Goal: Task Accomplishment & Management: Manage account settings

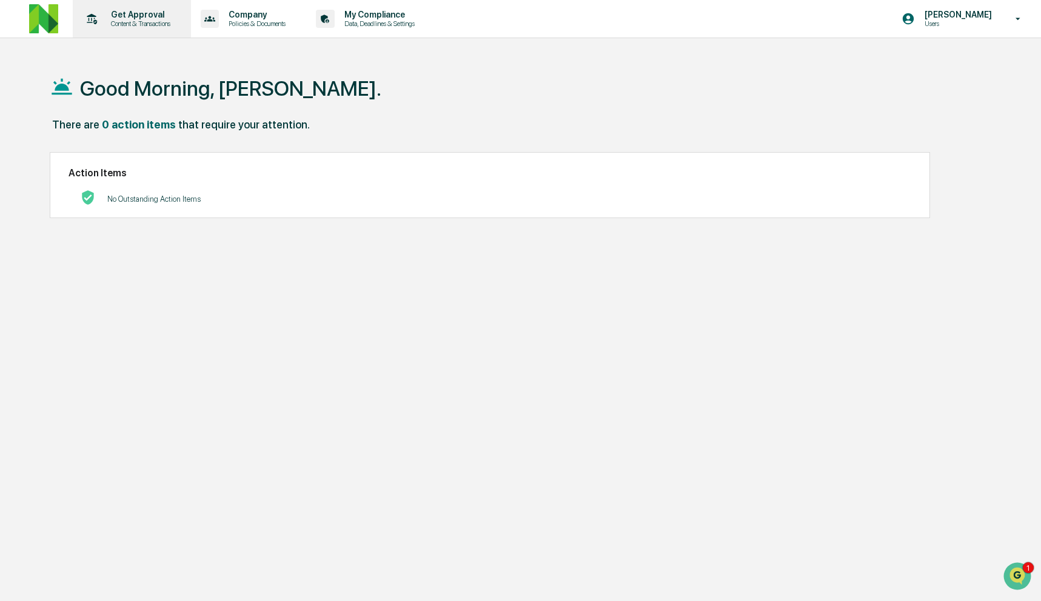
click at [141, 28] on div "Get Approval Content & Transactions" at bounding box center [131, 19] width 106 height 38
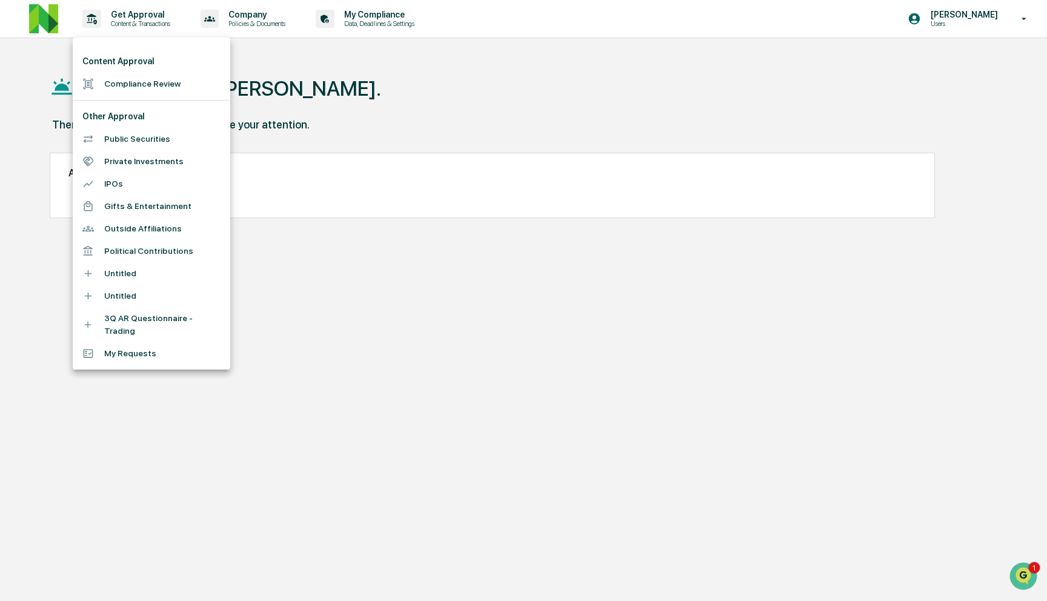
click at [72, 28] on div at bounding box center [523, 300] width 1047 height 601
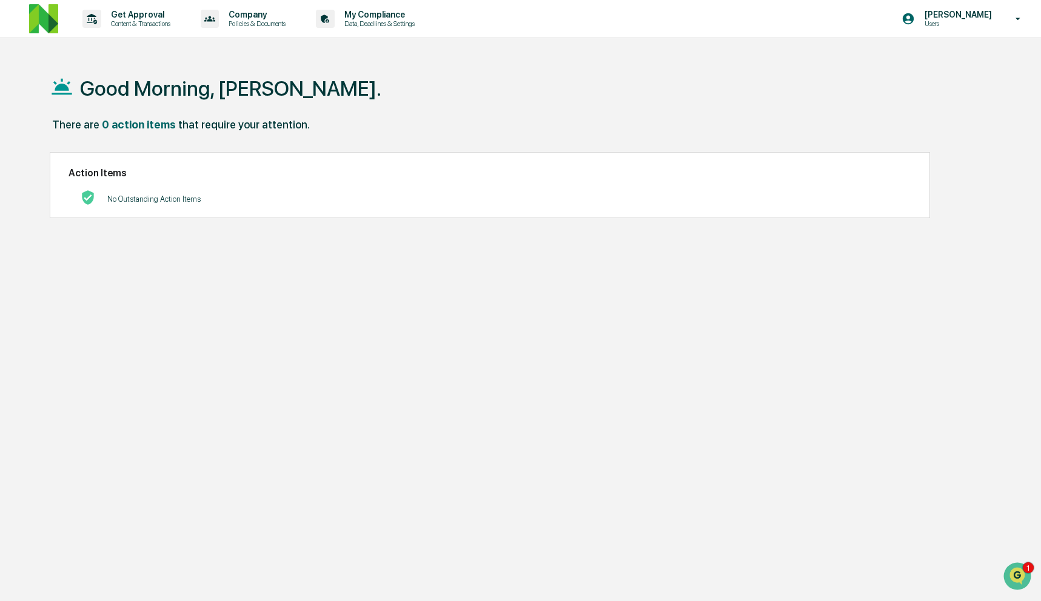
click at [45, 21] on div "Content Approval Compliance Review Other Approval Public Securities Private Inv…" at bounding box center [520, 300] width 1041 height 601
click at [55, 24] on img at bounding box center [43, 18] width 29 height 29
click at [216, 198] on div "No Outstanding Action Items" at bounding box center [489, 199] width 843 height 25
click at [256, 30] on div "Company Policies & Documents" at bounding box center [248, 19] width 104 height 38
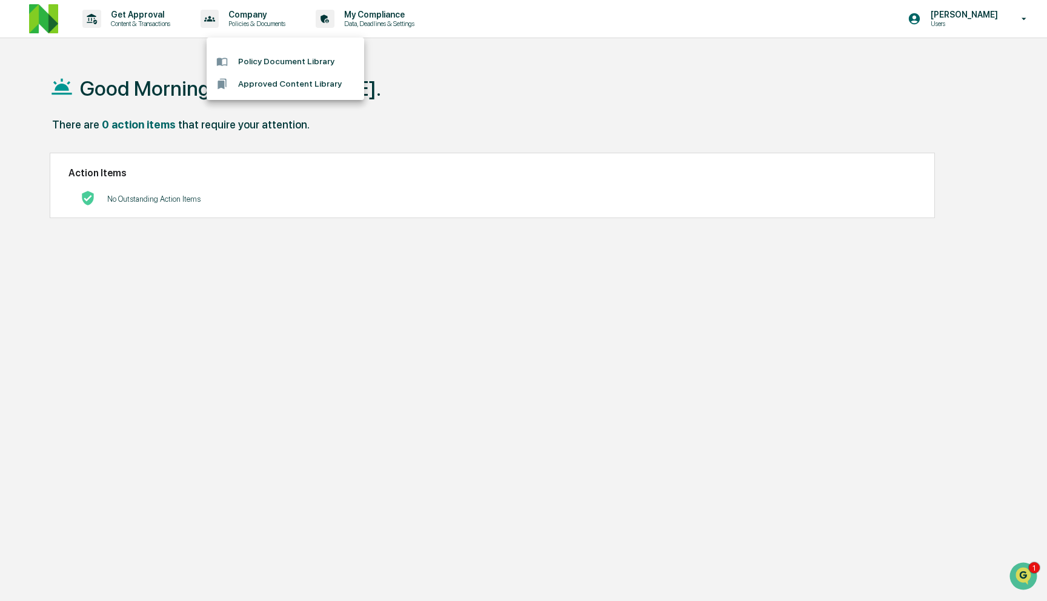
click at [372, 29] on div at bounding box center [523, 300] width 1047 height 601
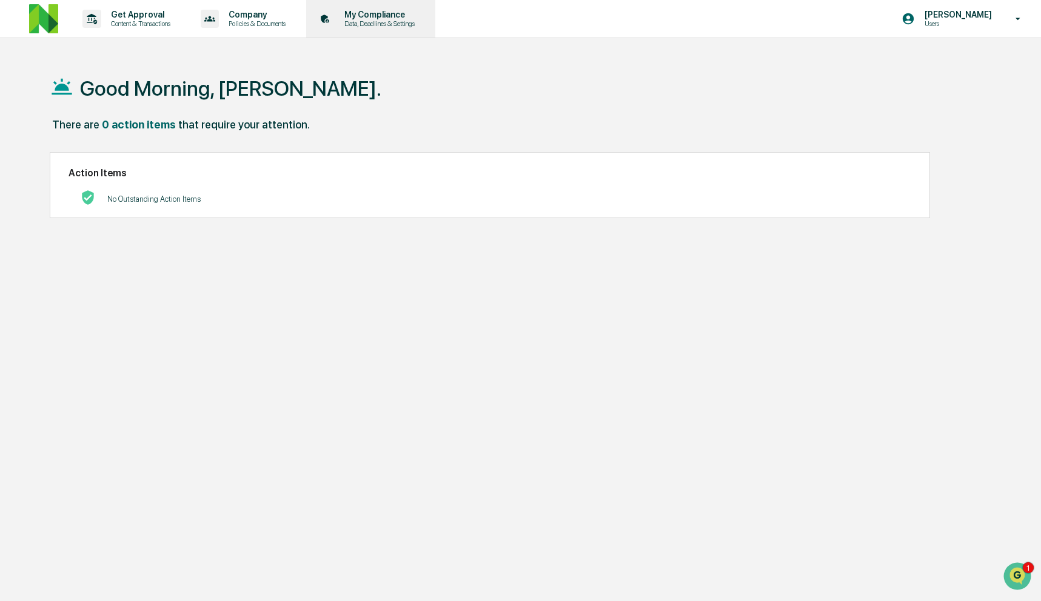
click at [379, 22] on p "Data, Deadlines & Settings" at bounding box center [378, 23] width 86 height 8
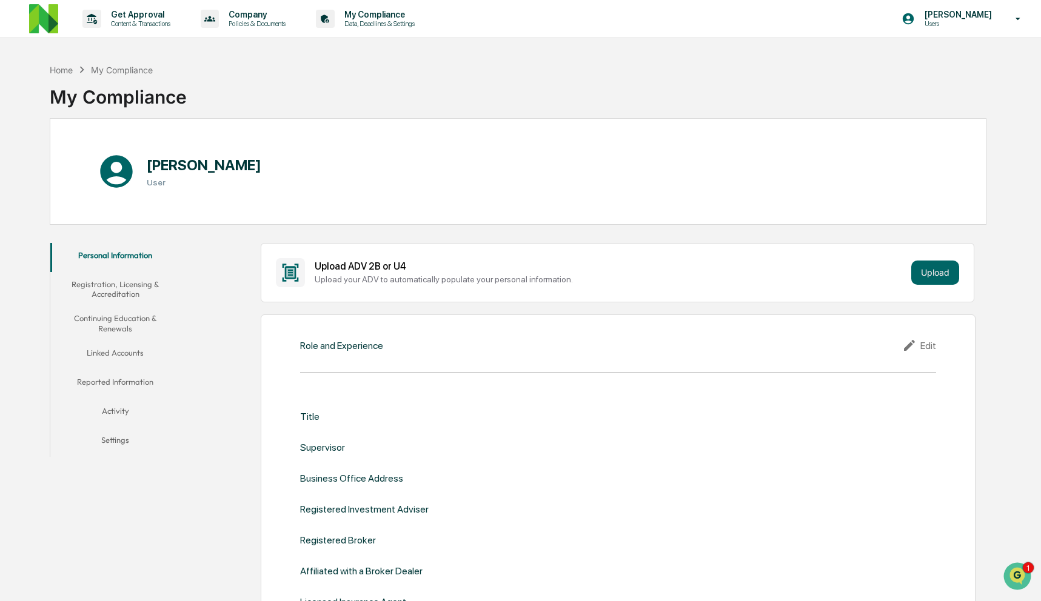
click at [379, 22] on p "Data, Deadlines & Settings" at bounding box center [378, 23] width 86 height 8
click at [184, 25] on div "Get Approval Content & Transactions" at bounding box center [131, 19] width 106 height 38
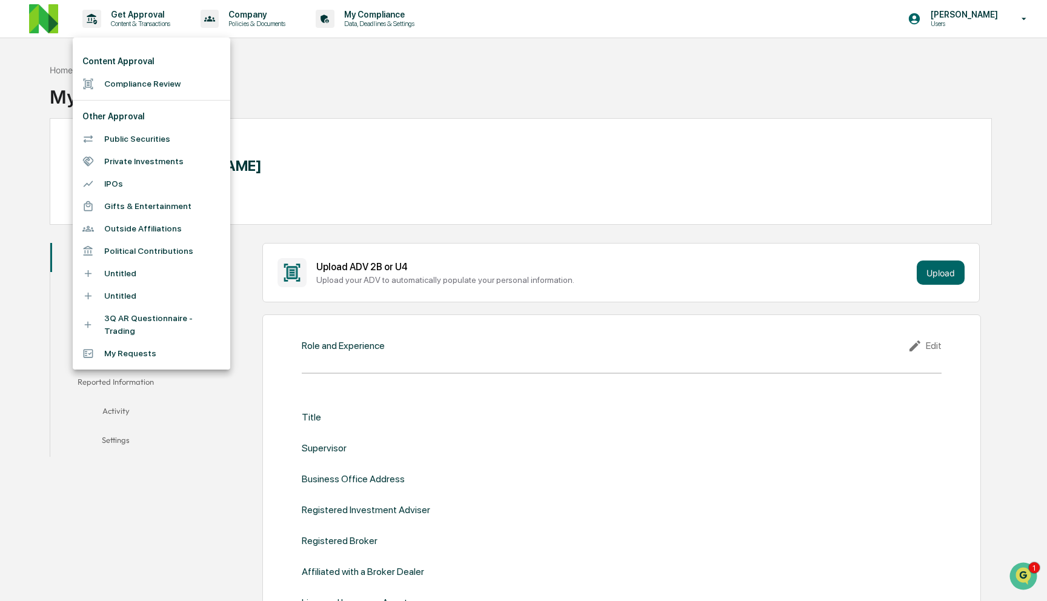
click at [135, 76] on li "Compliance Review" at bounding box center [152, 84] width 158 height 22
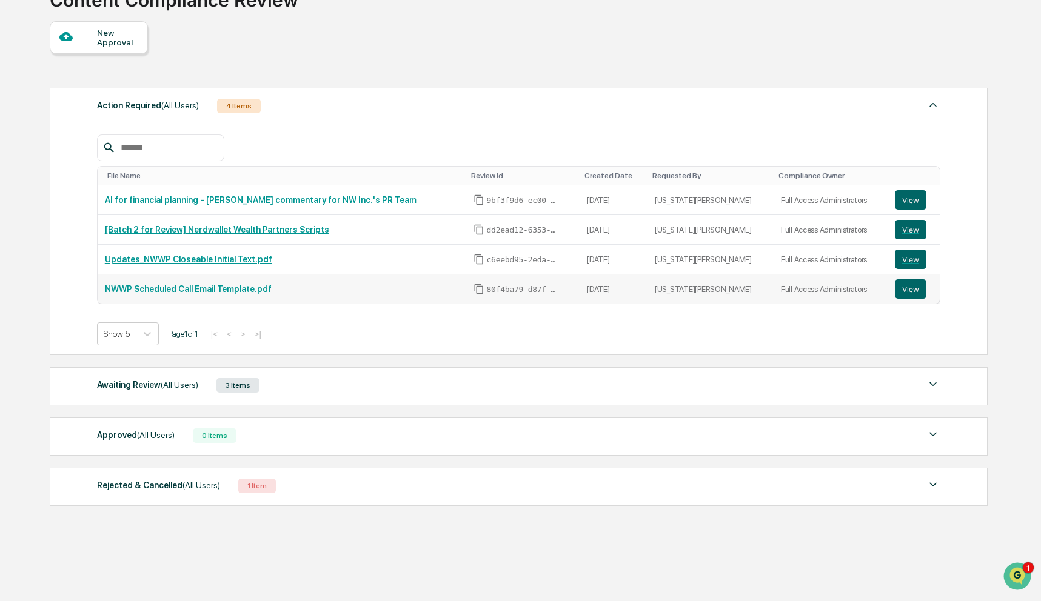
scroll to position [102, 0]
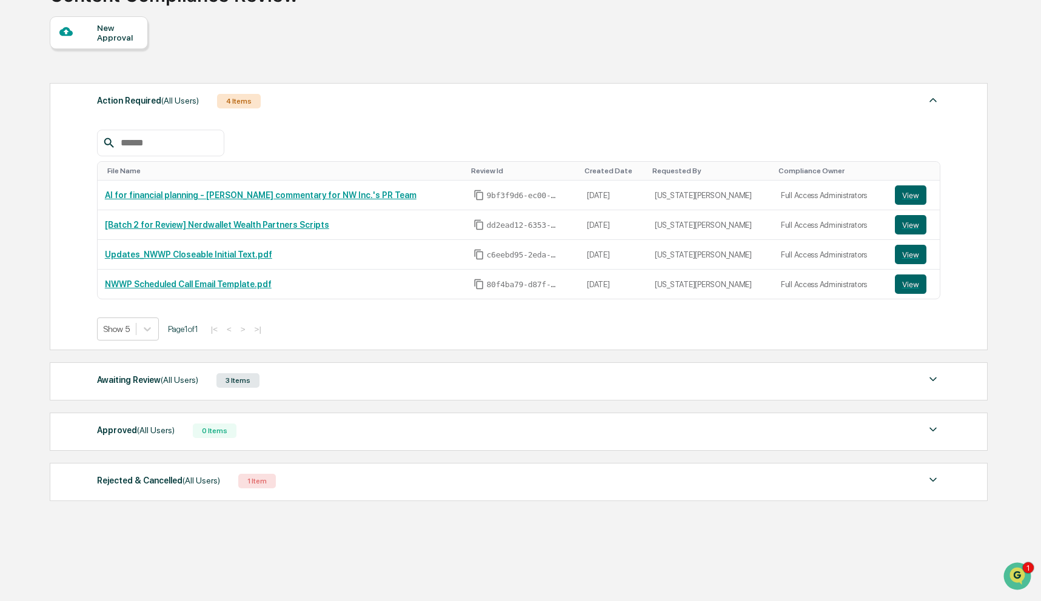
click at [293, 379] on div "Awaiting Review (All Users) 3 Items" at bounding box center [518, 380] width 843 height 17
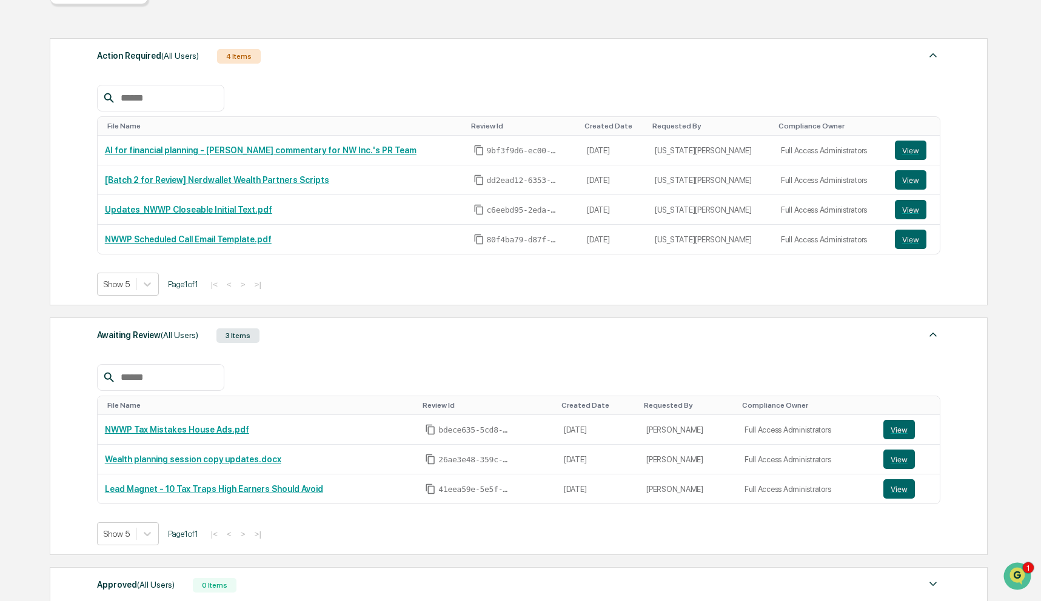
scroll to position [175, 0]
